Goal: Submit feedback/report problem: Submit feedback/report problem

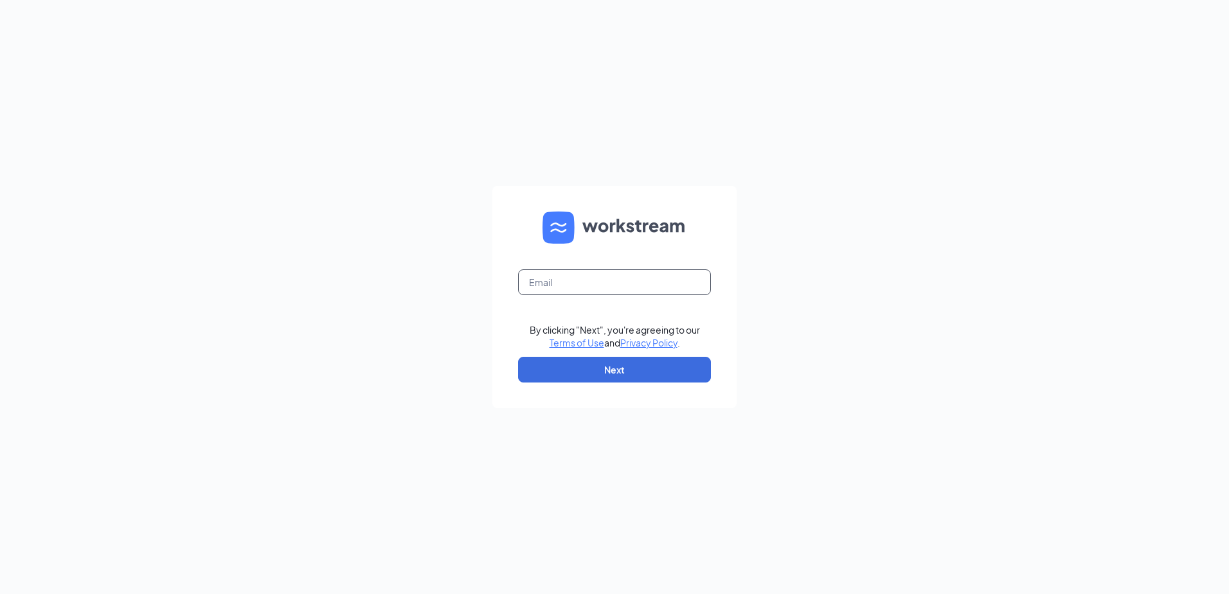
click at [684, 283] on input "text" at bounding box center [614, 282] width 193 height 26
type input "KStoberski@palamerican.com"
click at [620, 369] on button "Next" at bounding box center [614, 370] width 193 height 26
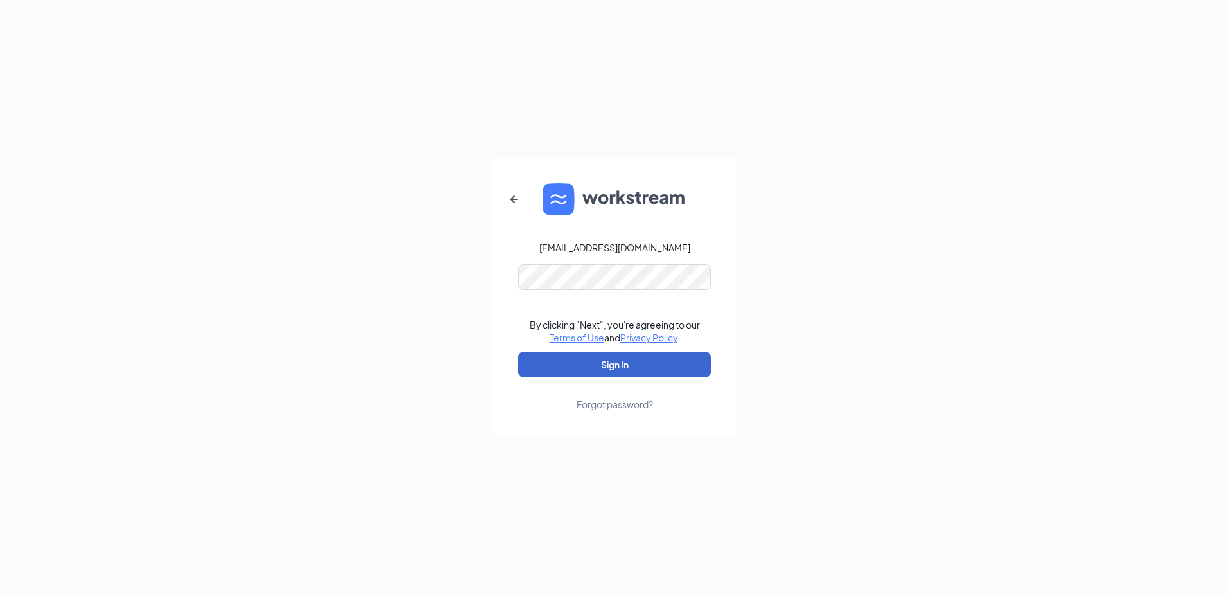
click at [628, 359] on button "Sign In" at bounding box center [614, 365] width 193 height 26
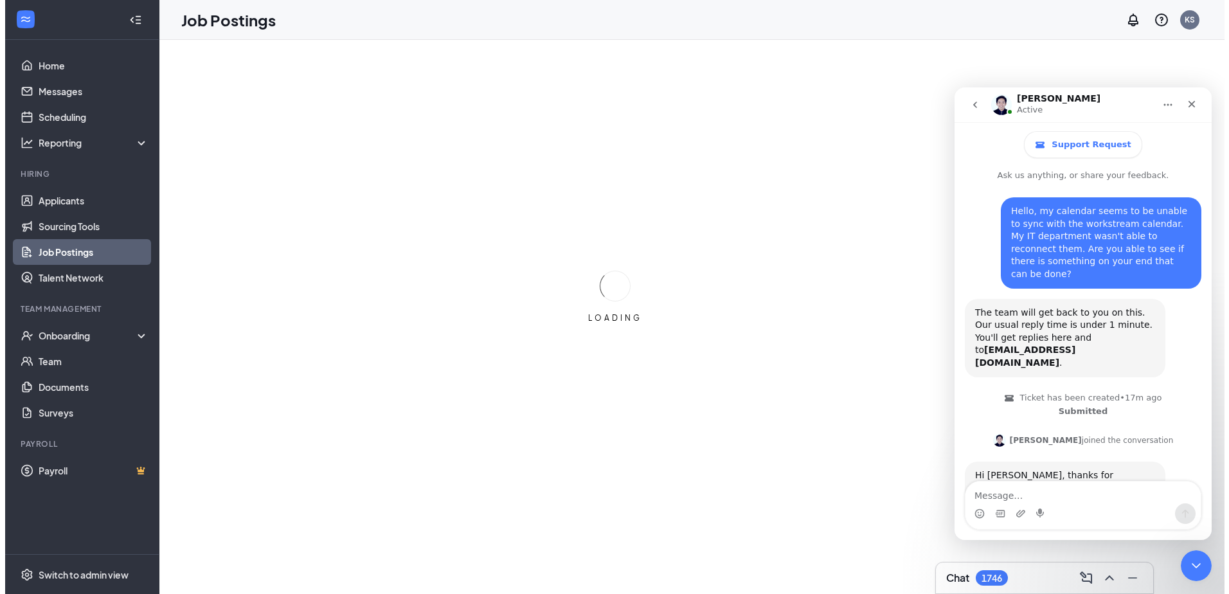
scroll to position [345, 0]
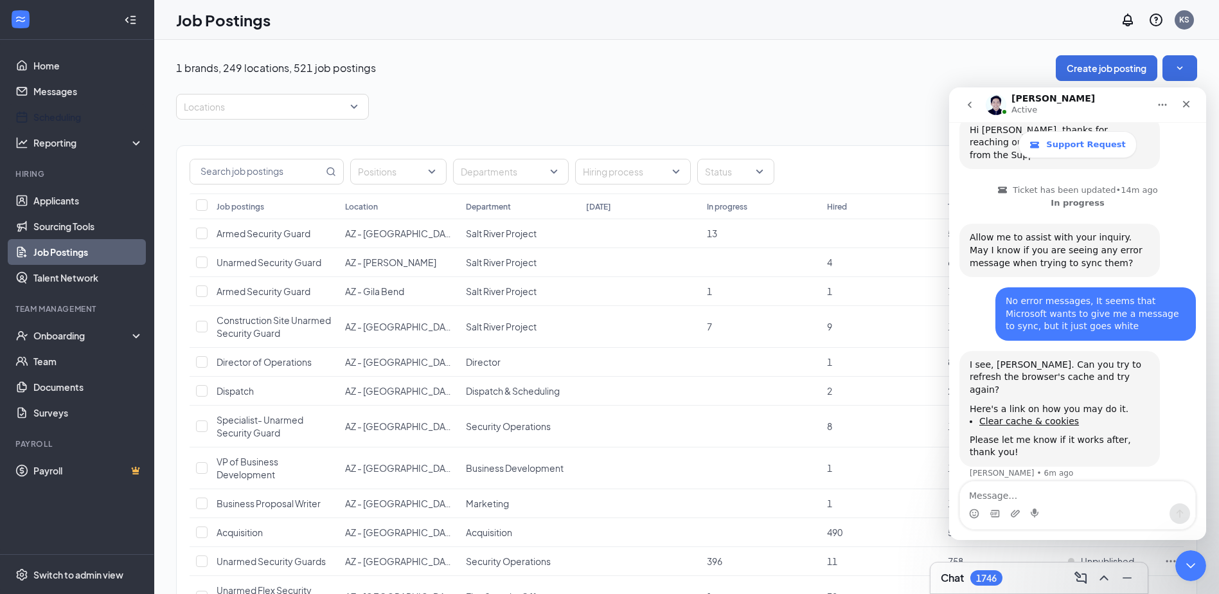
drag, startPoint x: 76, startPoint y: 114, endPoint x: 416, endPoint y: 97, distance: 340.4
click at [76, 114] on link "Scheduling" at bounding box center [88, 117] width 110 height 26
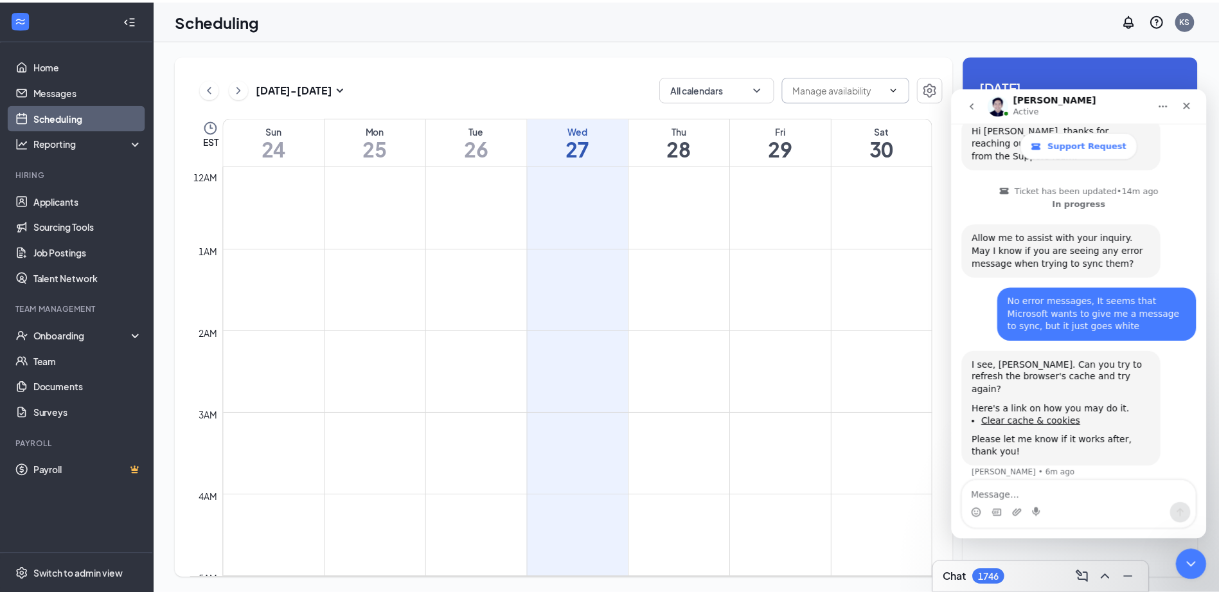
scroll to position [632, 0]
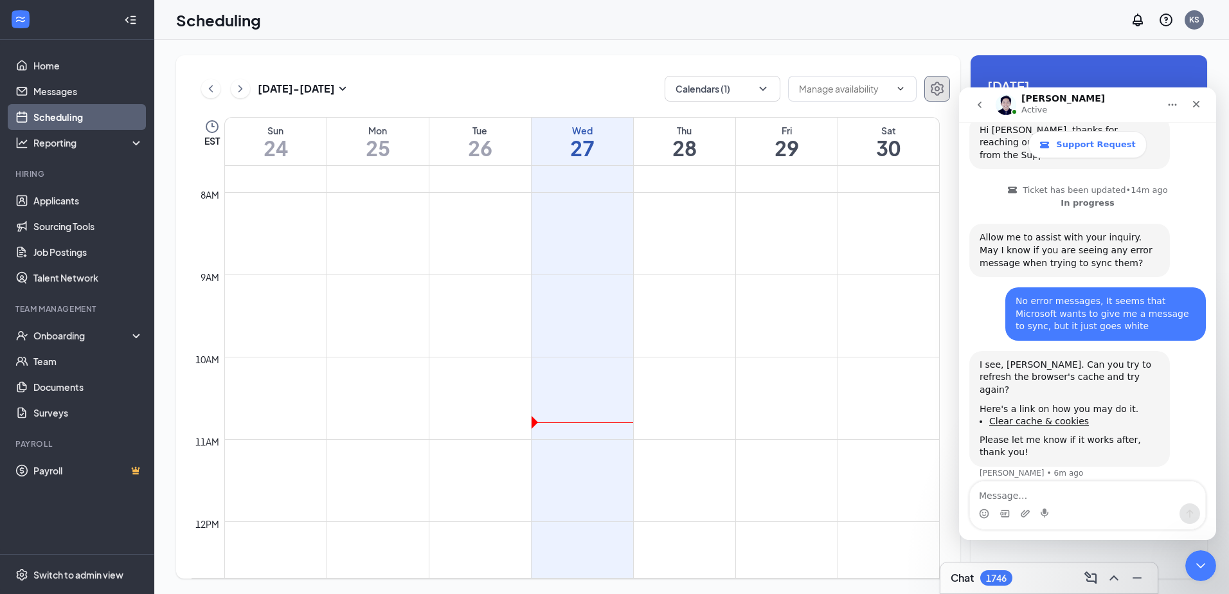
click at [936, 86] on icon "Settings" at bounding box center [936, 88] width 15 height 15
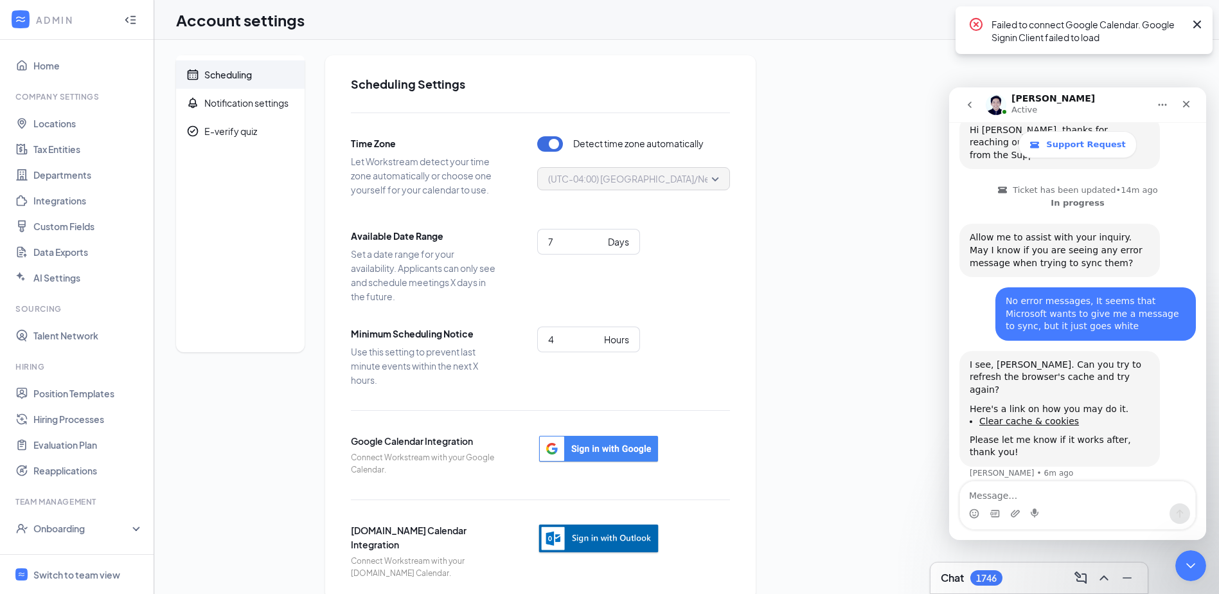
click at [600, 540] on img "button" at bounding box center [598, 538] width 123 height 31
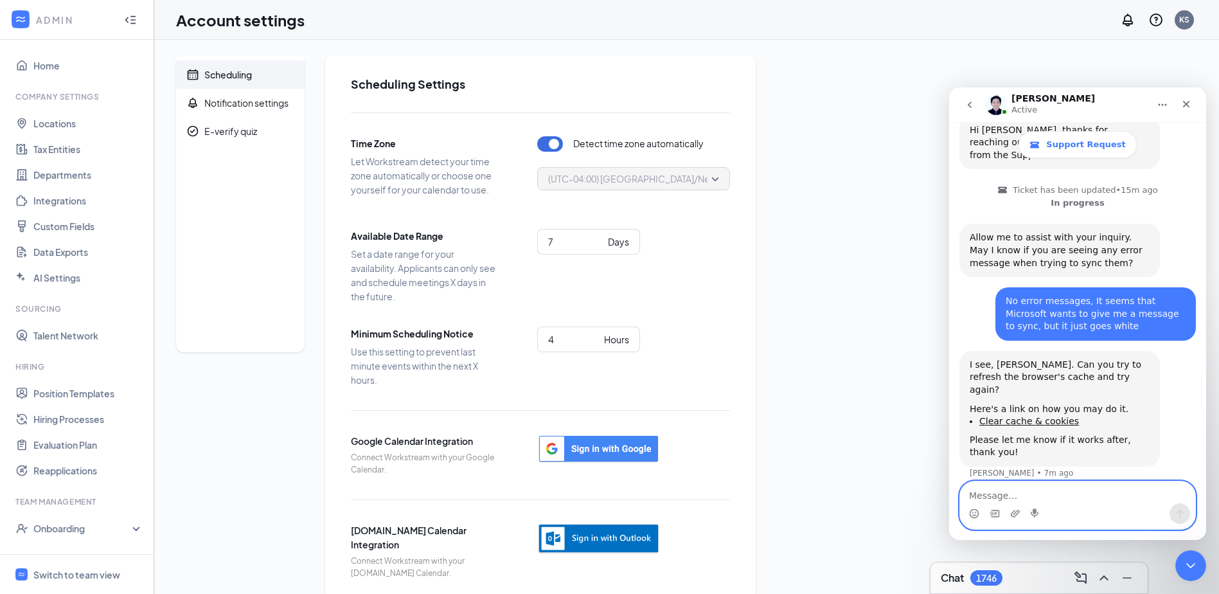
click at [1010, 490] on textarea "Message…" at bounding box center [1077, 492] width 235 height 22
type textarea "Not working. This is what I get."
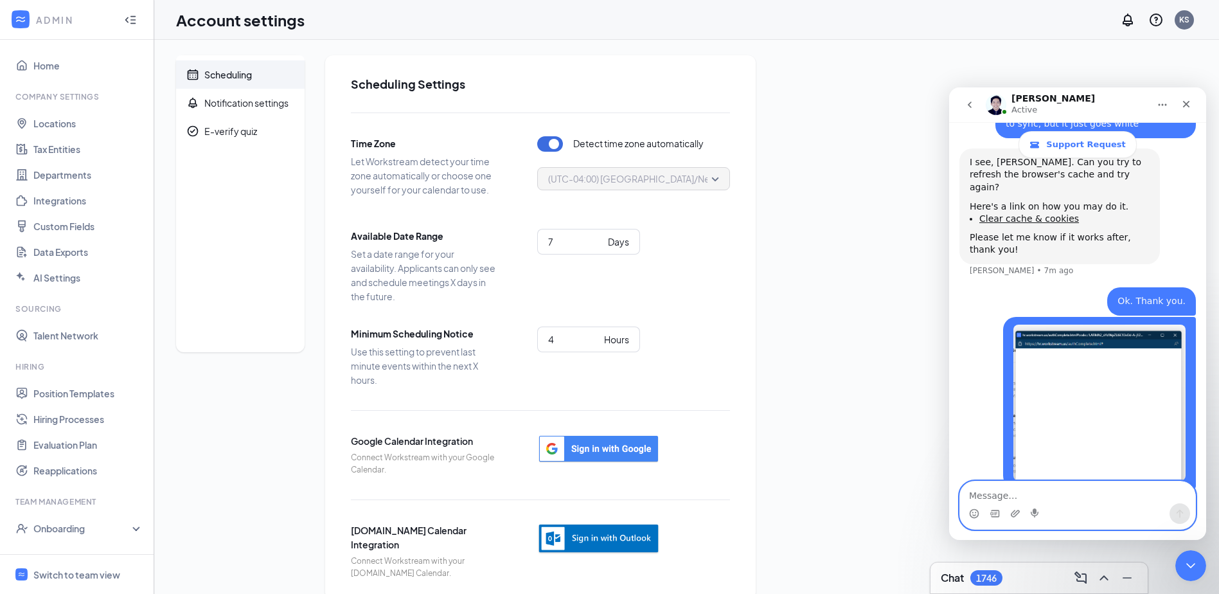
scroll to position [560, 0]
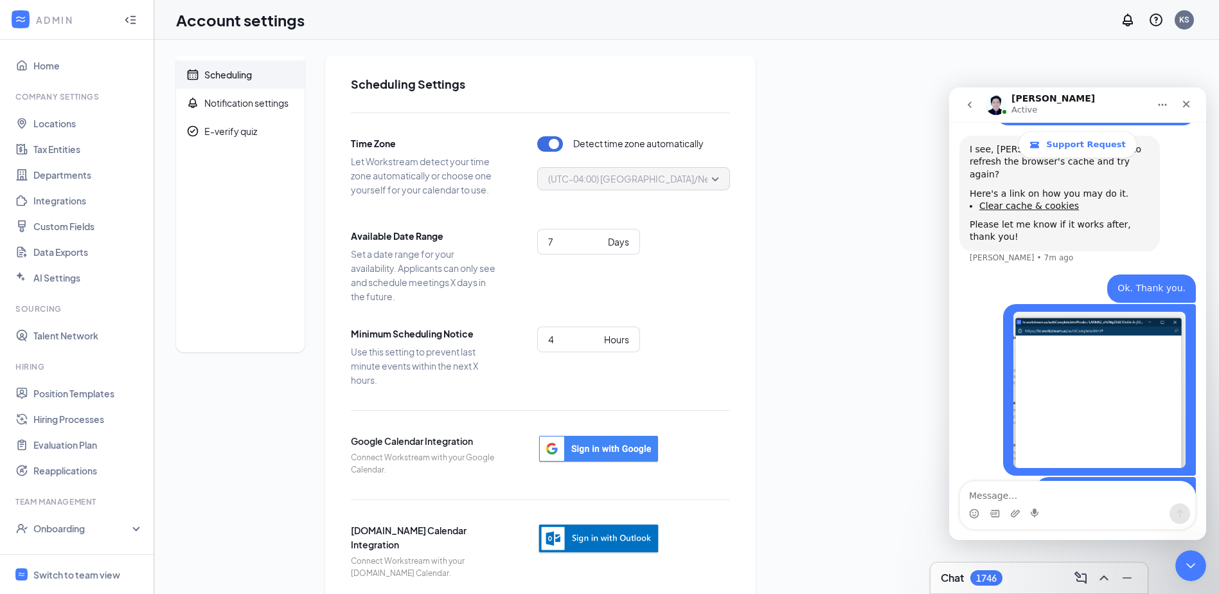
click at [811, 184] on div "Scheduling Notification settings E-verify quiz Scheduling Settings Time Zone Le…" at bounding box center [686, 327] width 1021 height 544
click at [598, 528] on img "button" at bounding box center [598, 538] width 123 height 31
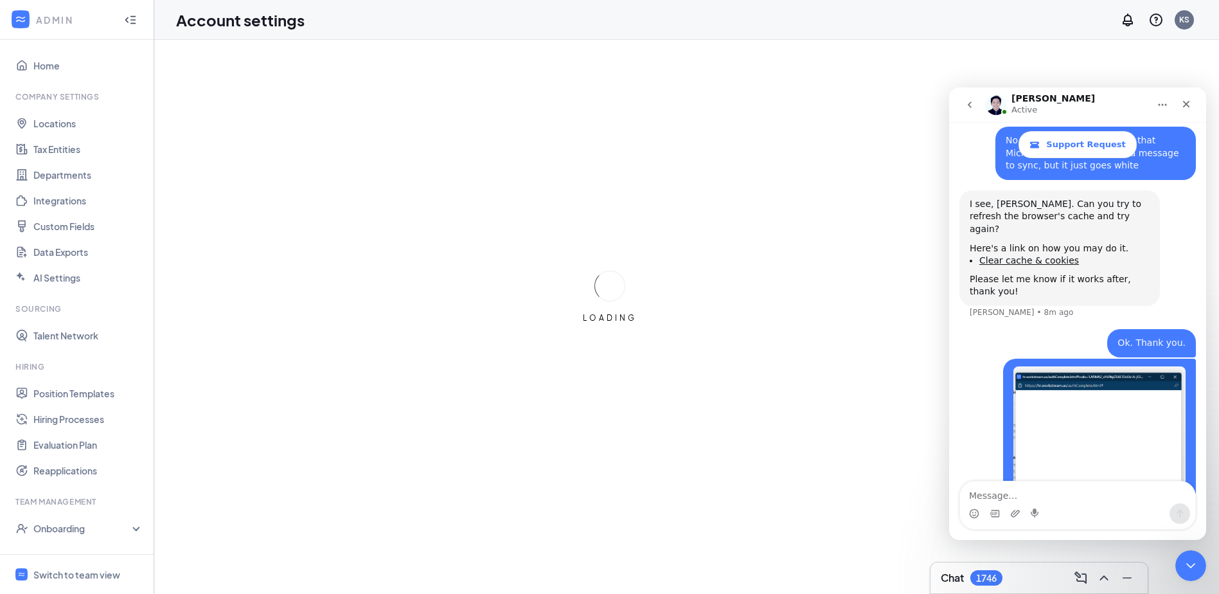
scroll to position [560, 0]
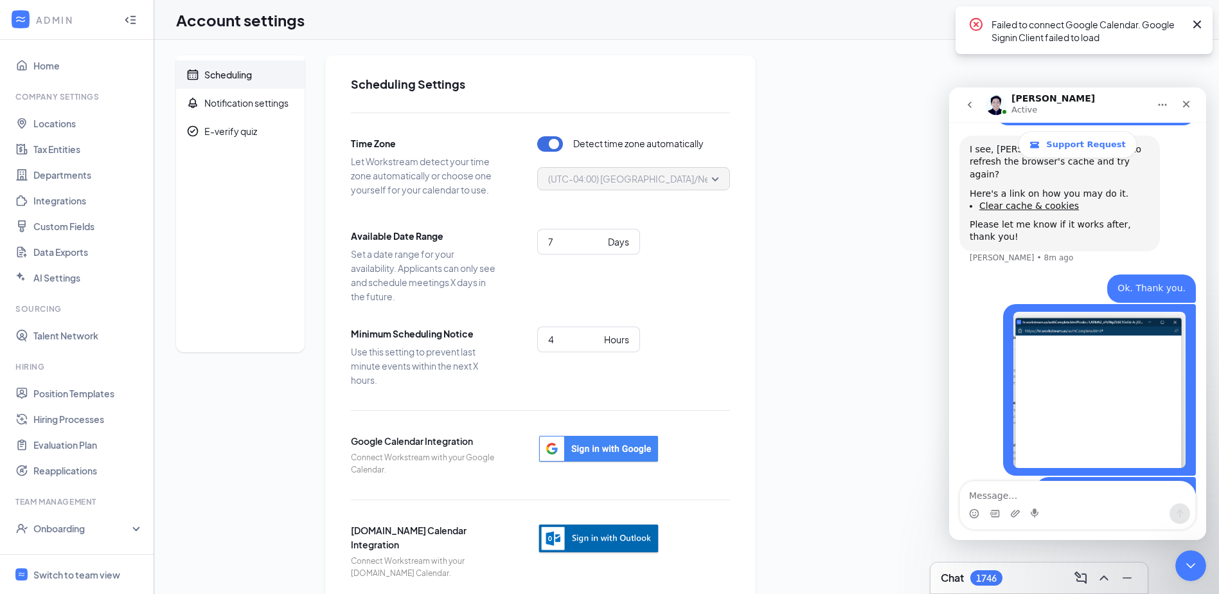
click at [583, 537] on img "button" at bounding box center [598, 538] width 123 height 31
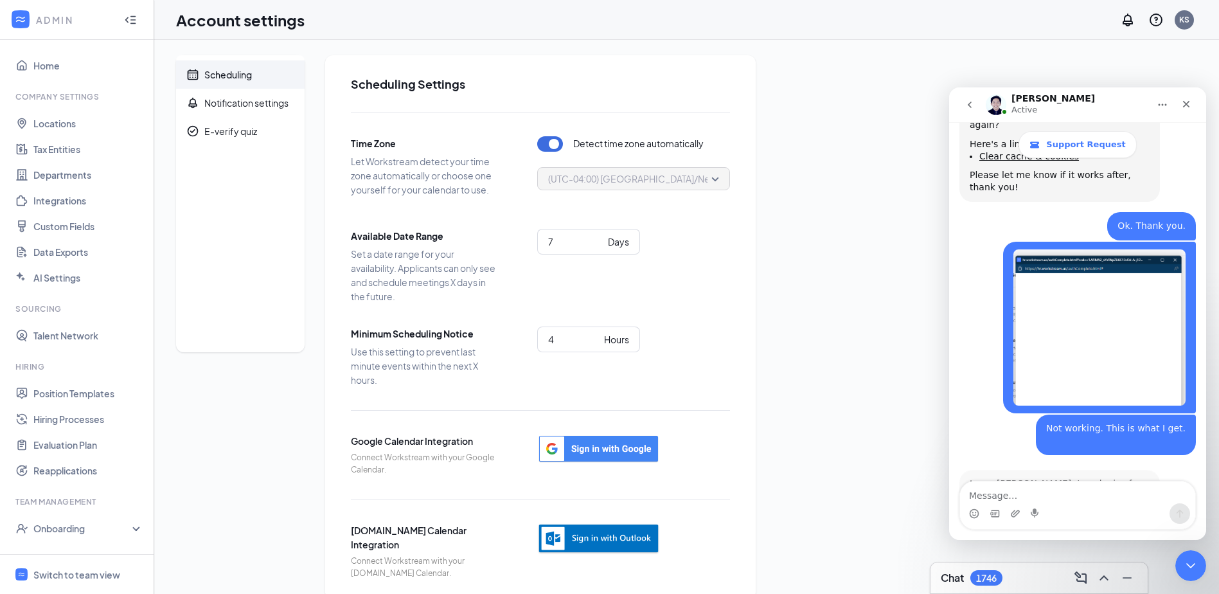
scroll to position [623, 0]
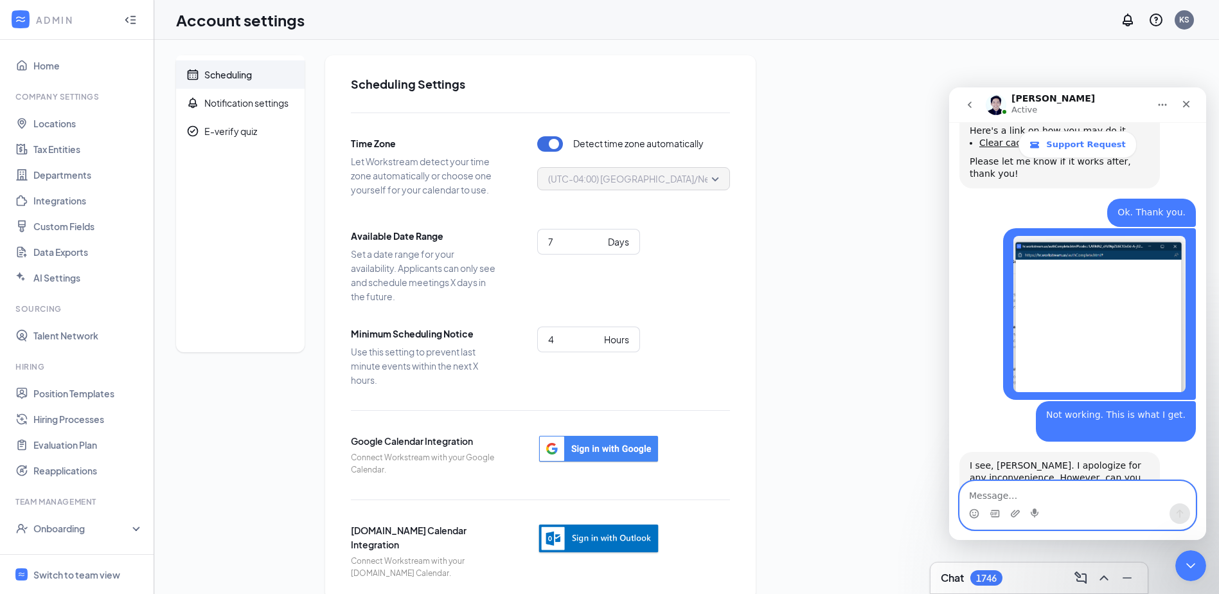
click at [987, 488] on textarea "Message…" at bounding box center [1077, 492] width 235 height 22
type textarea "Ok"
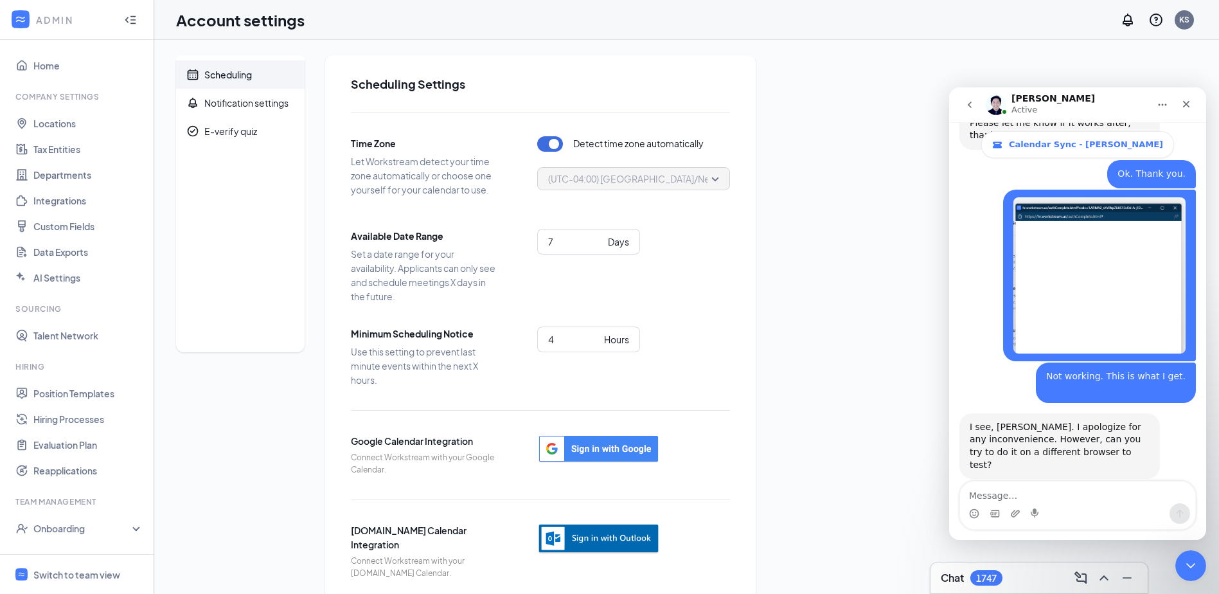
click at [591, 537] on img "button" at bounding box center [598, 538] width 123 height 31
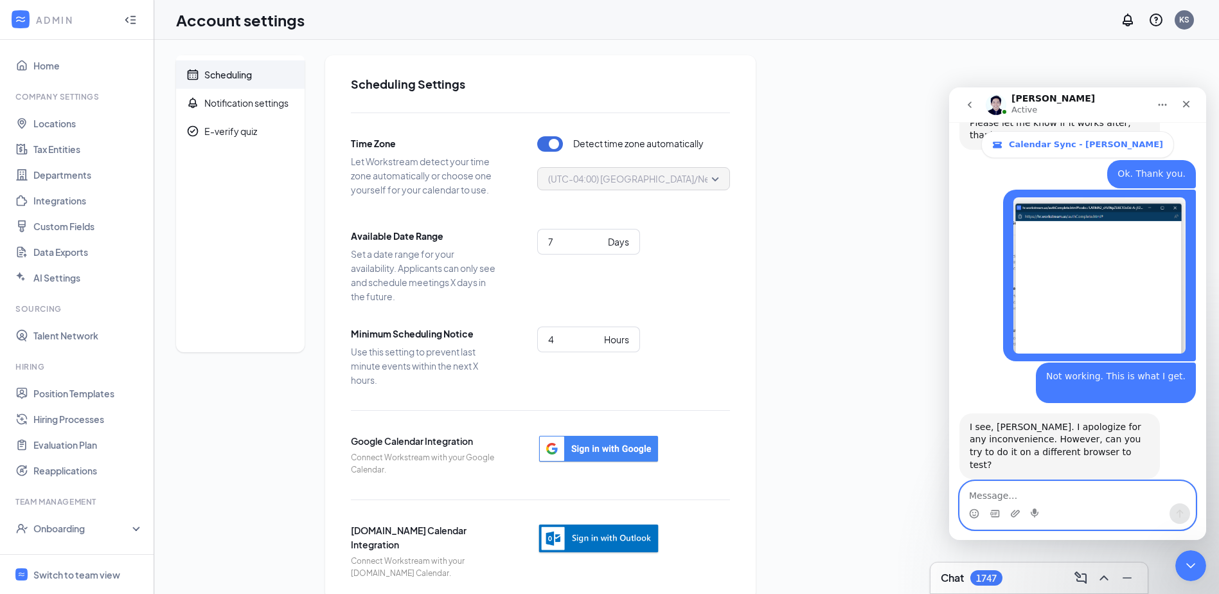
click at [1017, 490] on textarea "Message…" at bounding box center [1077, 492] width 235 height 22
type textarea "I tried in Google and it isn't working there either."
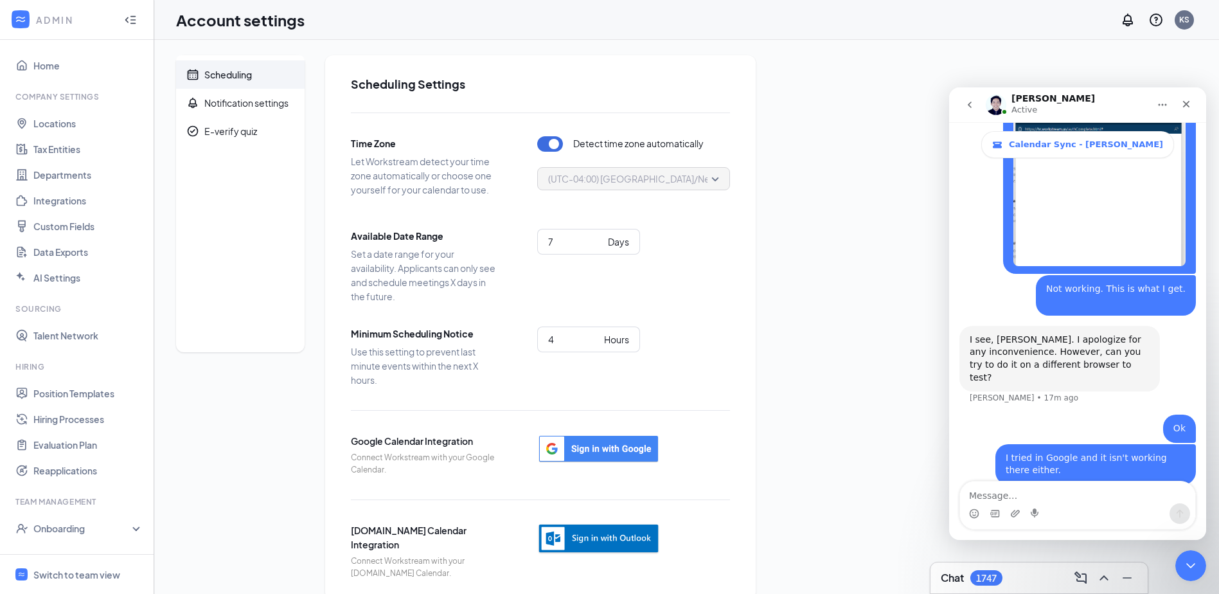
scroll to position [753, 0]
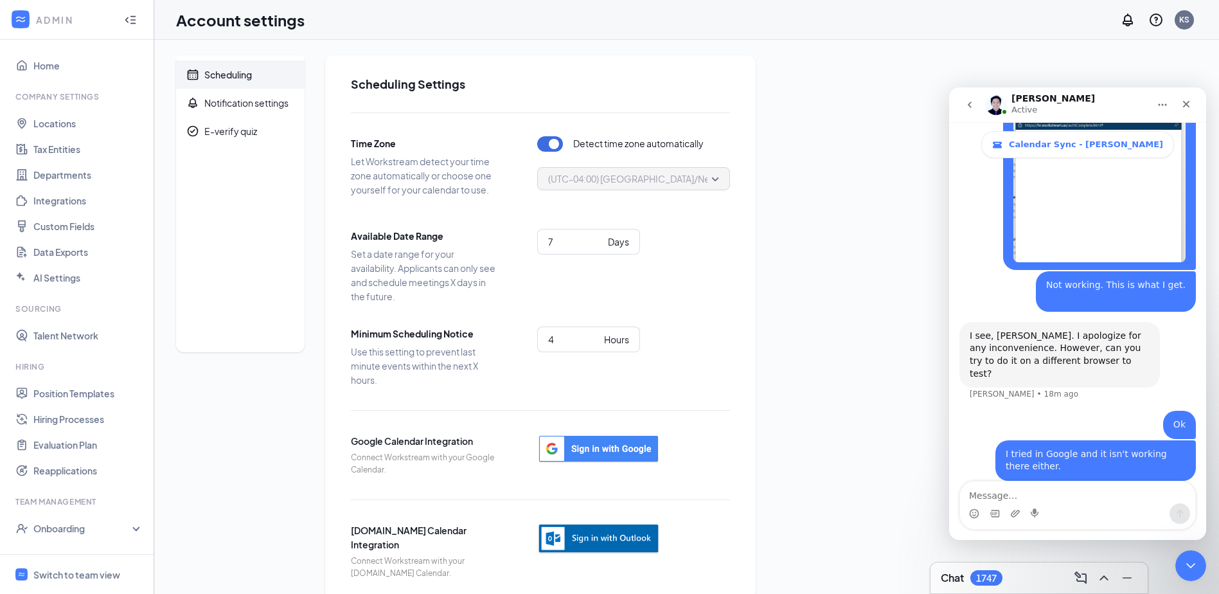
click at [622, 533] on img "button" at bounding box center [598, 538] width 123 height 31
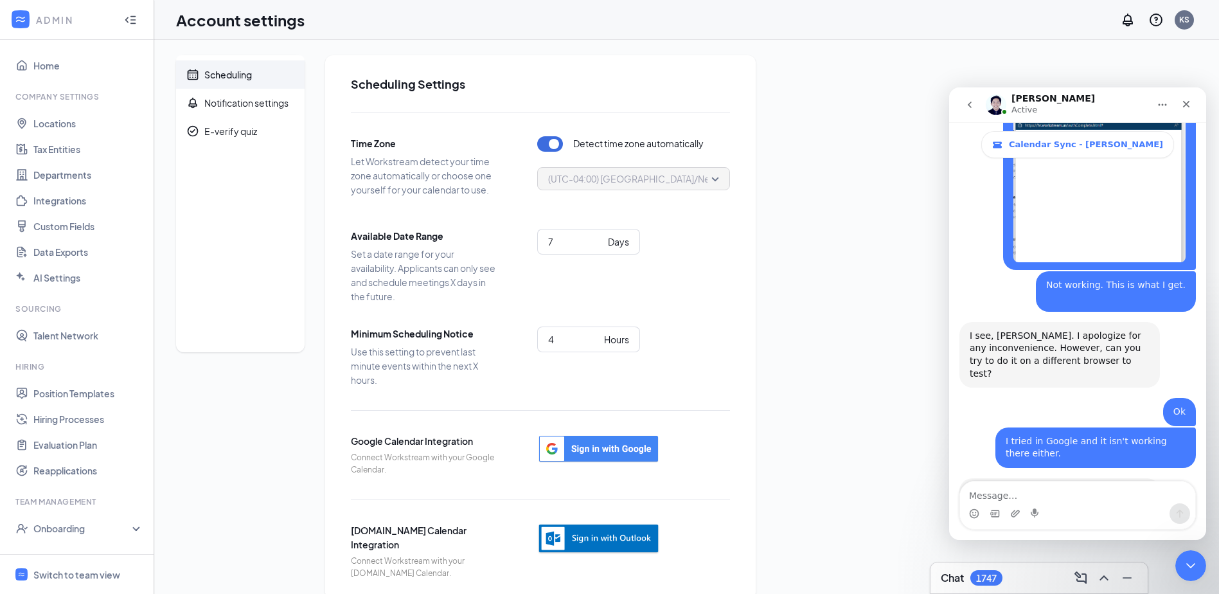
scroll to position [767, 0]
